Goal: Find specific page/section: Find specific page/section

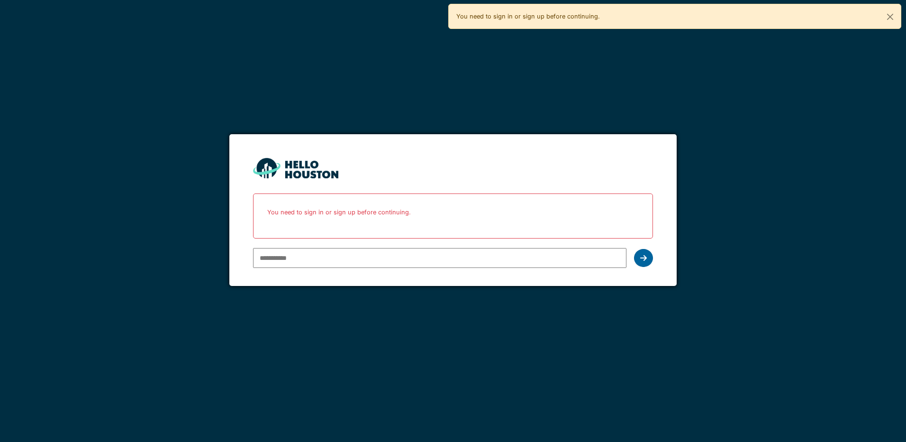
type input "**********"
click at [643, 254] on icon at bounding box center [643, 258] width 7 height 8
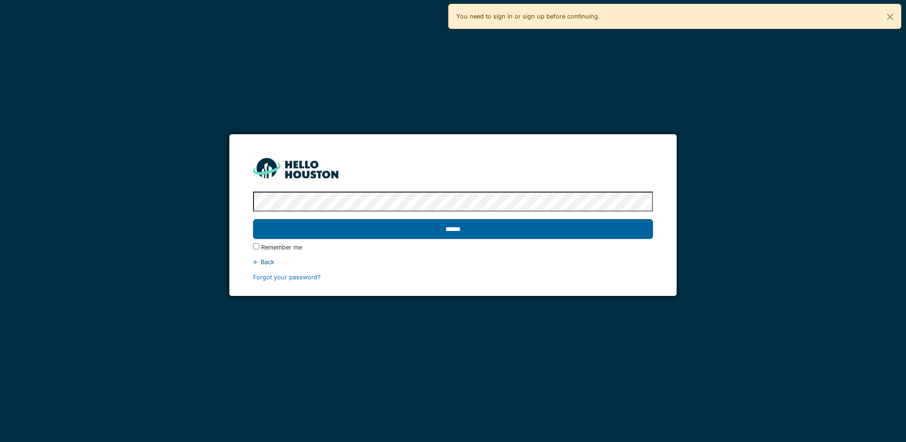
click at [471, 226] on input "******" at bounding box center [452, 229] width 399 height 20
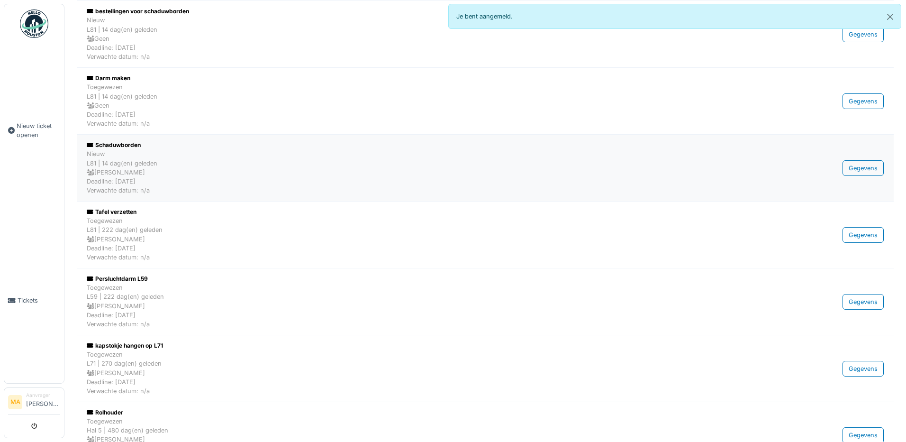
scroll to position [237, 0]
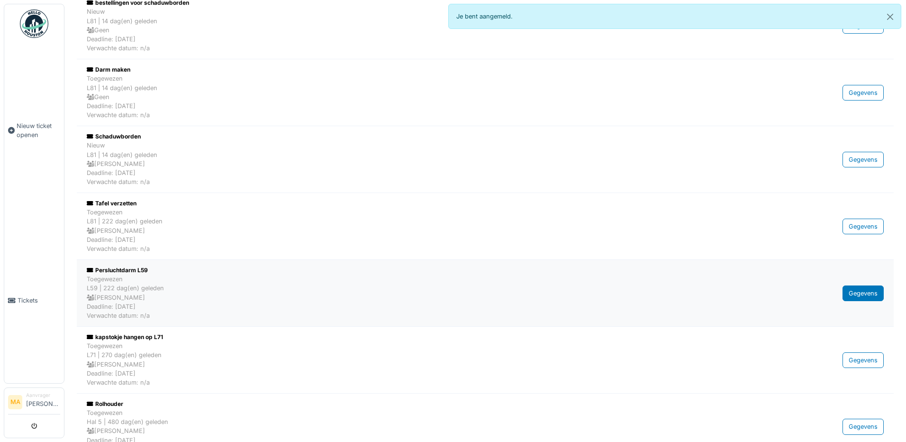
click at [852, 293] on div "Gegevens" at bounding box center [862, 293] width 41 height 16
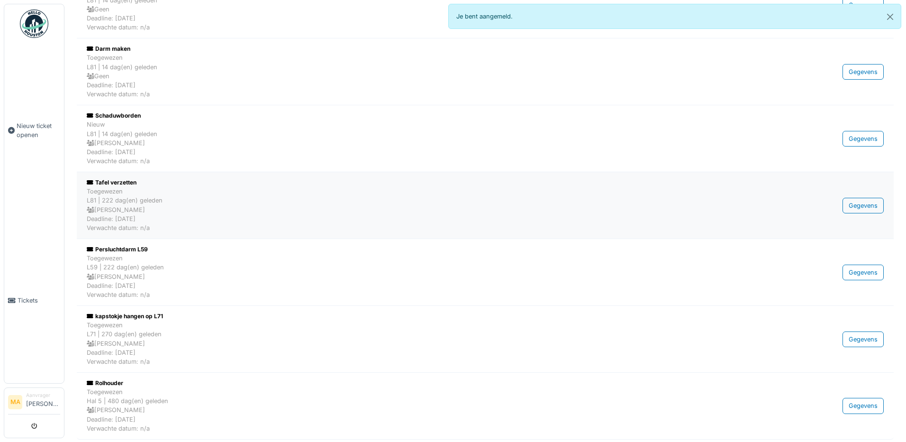
scroll to position [269, 0]
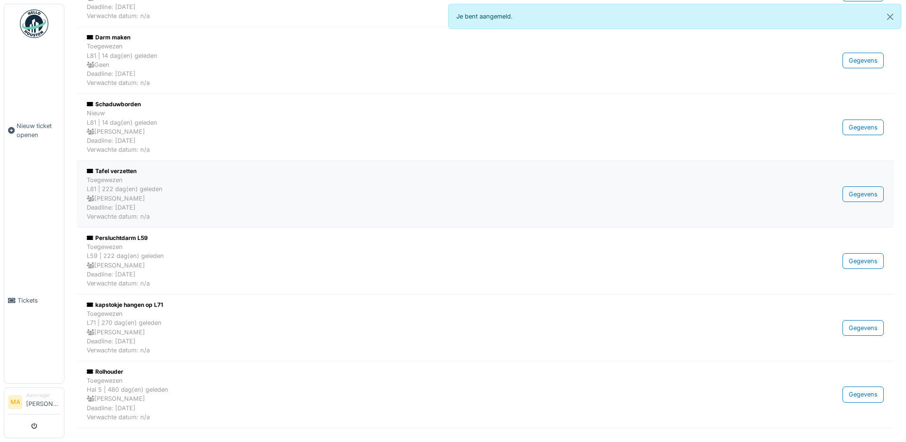
drag, startPoint x: 115, startPoint y: 256, endPoint x: 390, endPoint y: 210, distance: 279.5
click at [390, 210] on div "Toegewezen L81 | 222 dag(en) geleden Gino Esselens Deadline: 25/02/2025 Verwach…" at bounding box center [422, 197] width 671 height 45
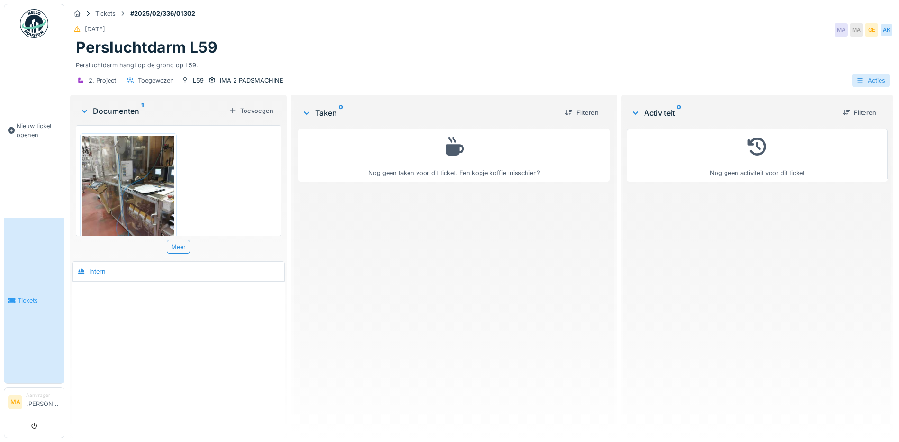
click at [871, 73] on div "Acties" at bounding box center [870, 80] width 37 height 14
click at [807, 109] on div "Activiteitenlogboeken bekijken" at bounding box center [816, 115] width 111 height 14
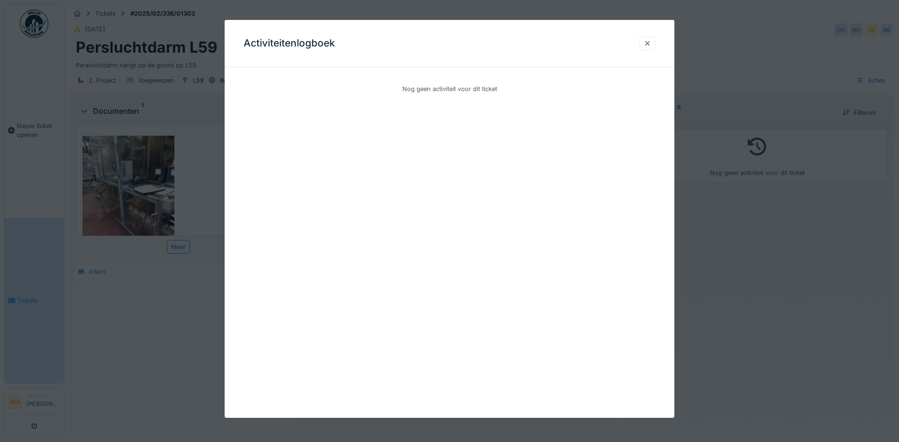
click at [651, 44] on div at bounding box center [647, 43] width 8 height 9
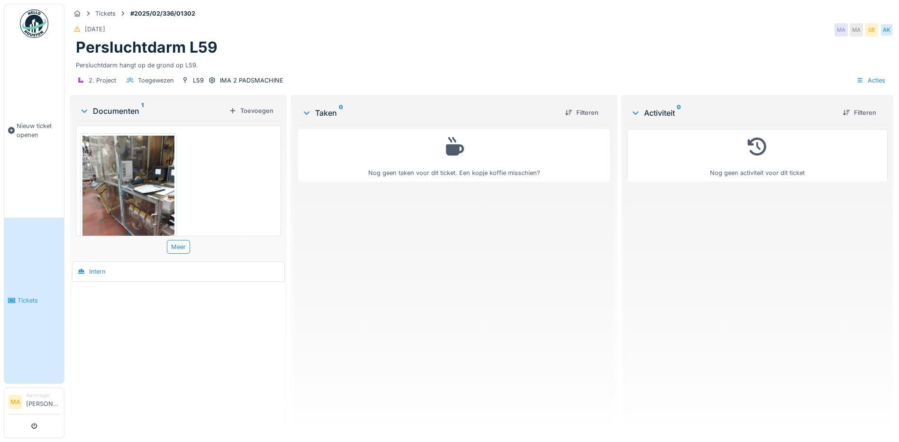
click at [108, 265] on div "Intern" at bounding box center [91, 271] width 35 height 12
click at [99, 267] on div "Intern" at bounding box center [97, 271] width 17 height 9
click at [100, 267] on div "Intern" at bounding box center [97, 271] width 17 height 9
click at [257, 104] on div "Toevoegen" at bounding box center [251, 110] width 52 height 13
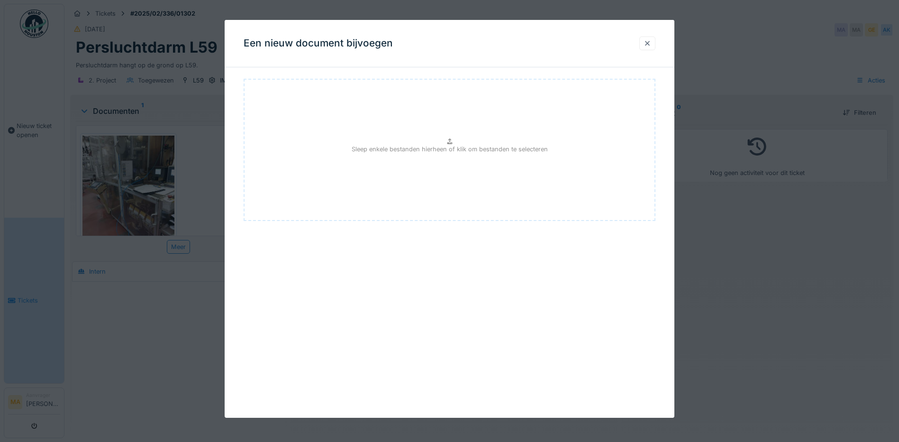
click at [648, 43] on div at bounding box center [647, 43] width 8 height 9
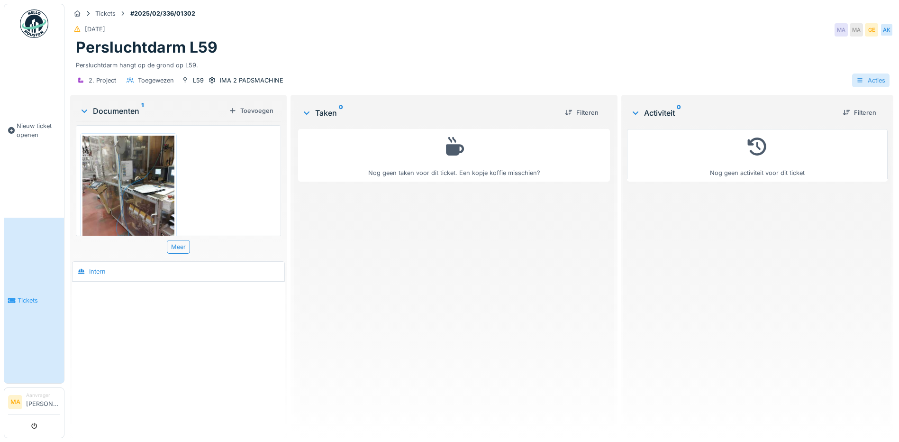
click at [874, 73] on div "Acties" at bounding box center [870, 80] width 37 height 14
click at [856, 77] on icon at bounding box center [860, 80] width 8 height 6
click at [812, 108] on div "Activiteitenlogboeken bekijken" at bounding box center [816, 115] width 111 height 14
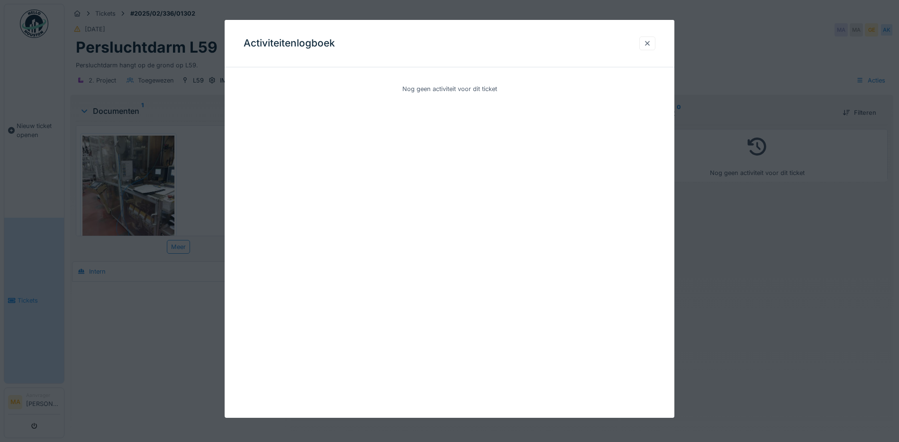
click at [651, 40] on div at bounding box center [647, 43] width 8 height 9
